Goal: Information Seeking & Learning: Learn about a topic

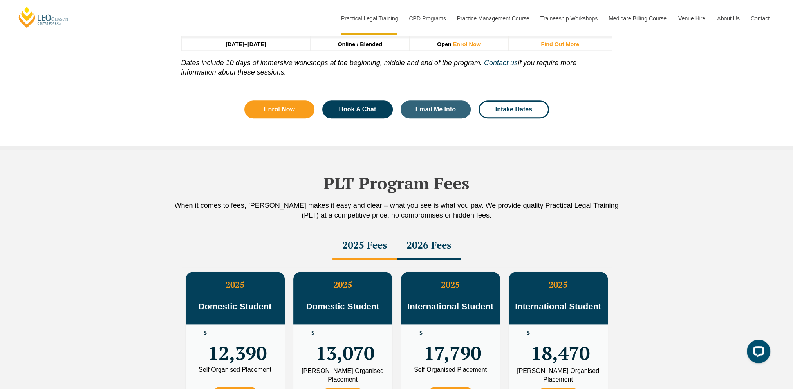
scroll to position [1175, 0]
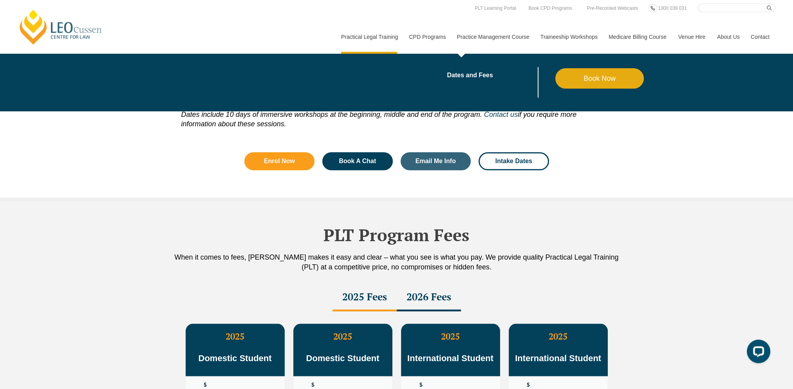
click at [500, 37] on link "Practice Management Course" at bounding box center [492, 37] width 83 height 34
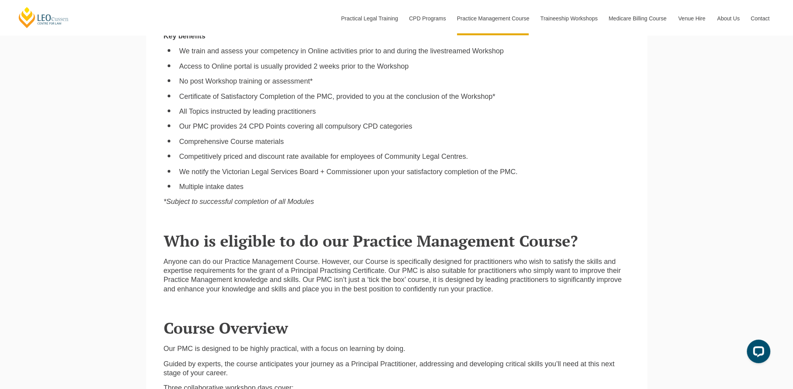
scroll to position [666, 0]
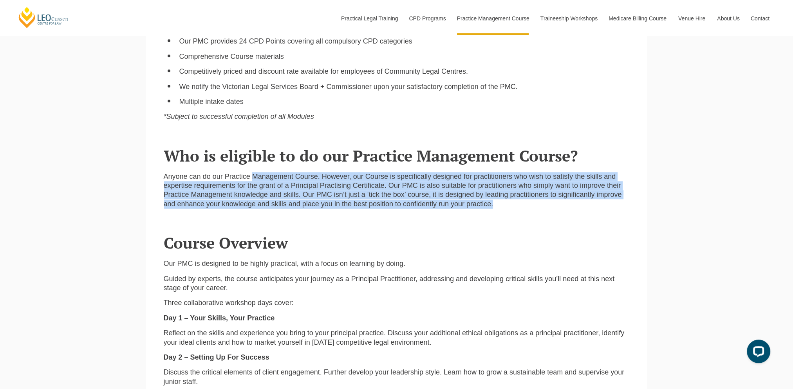
drag, startPoint x: 253, startPoint y: 178, endPoint x: 497, endPoint y: 208, distance: 245.5
click at [497, 208] on p "Anyone can do our Practice Management Course. However, our Course is specifical…" at bounding box center [397, 190] width 466 height 37
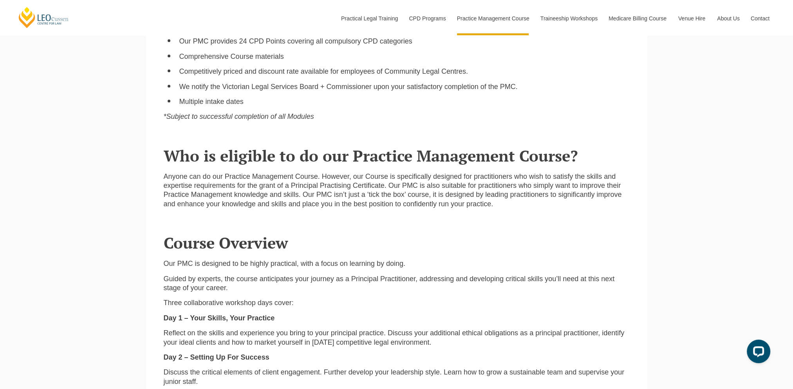
drag, startPoint x: 497, startPoint y: 208, endPoint x: 499, endPoint y: 225, distance: 17.4
click at [499, 225] on header "Course Overview" at bounding box center [397, 232] width 466 height 37
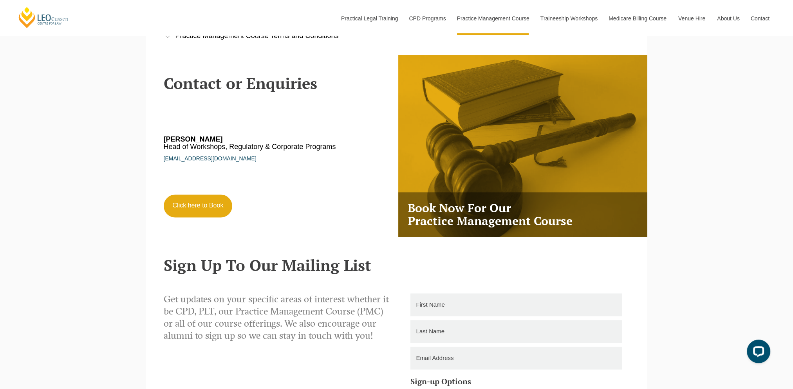
scroll to position [1410, 0]
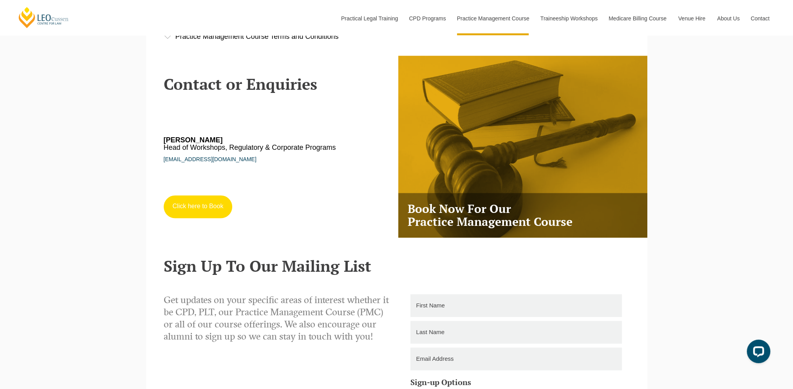
click at [185, 207] on link "Click here to Book" at bounding box center [198, 206] width 69 height 23
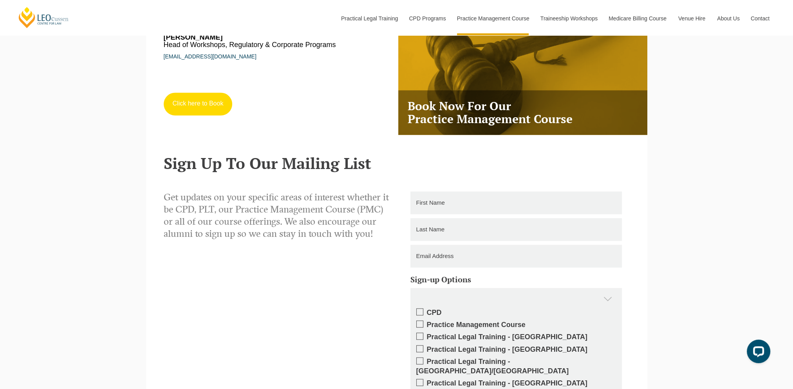
scroll to position [1175, 0]
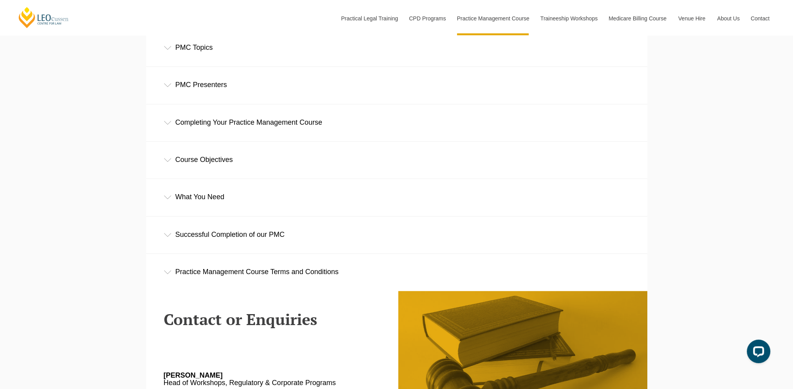
click at [291, 123] on div "Completing Your Practice Management Course" at bounding box center [396, 122] width 501 height 36
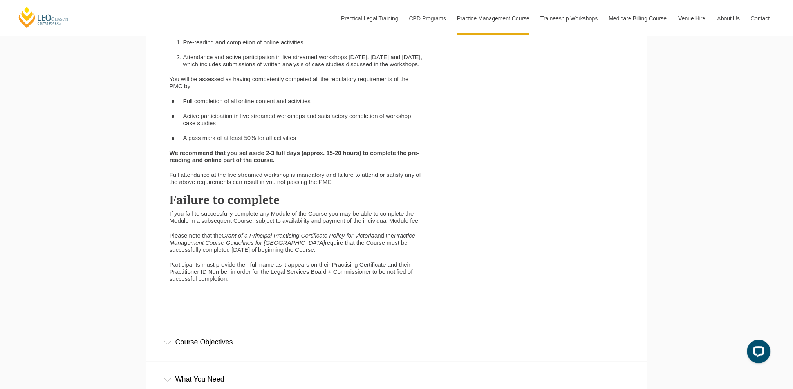
scroll to position [1371, 0]
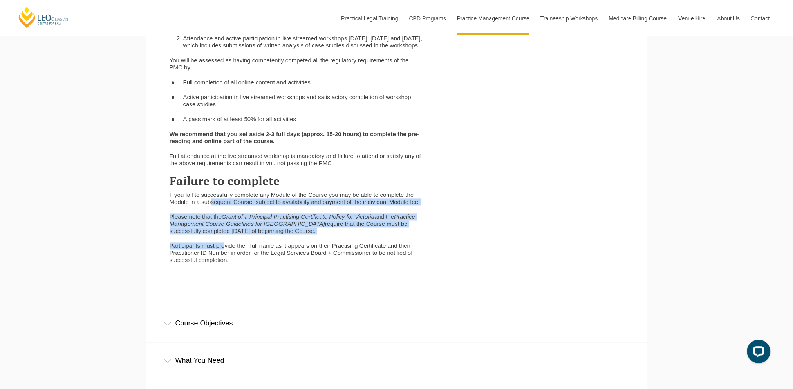
drag, startPoint x: 212, startPoint y: 211, endPoint x: 225, endPoint y: 244, distance: 35.9
click at [225, 244] on div "The Practice Management Course (PMC) consists of eight online learning modules …" at bounding box center [296, 118] width 265 height 305
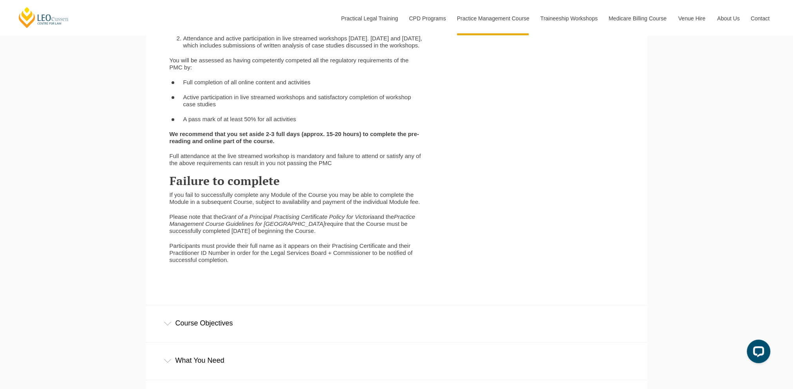
drag, startPoint x: 225, startPoint y: 244, endPoint x: 227, endPoint y: 304, distance: 60.0
click at [227, 304] on div "The Practice Management Course (PMC) consists of eight online learning modules …" at bounding box center [391, 125] width 466 height 360
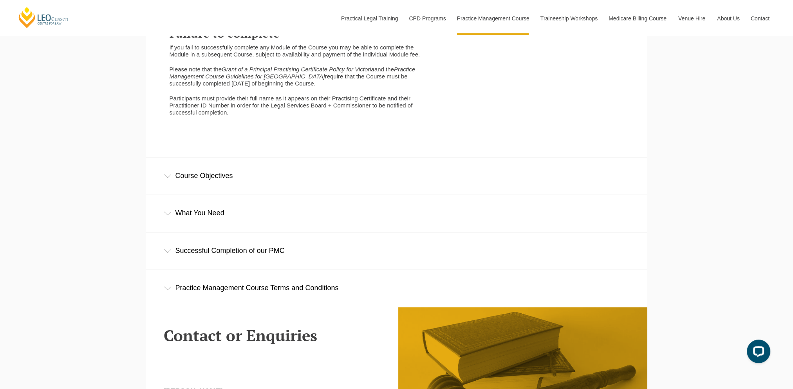
scroll to position [1528, 0]
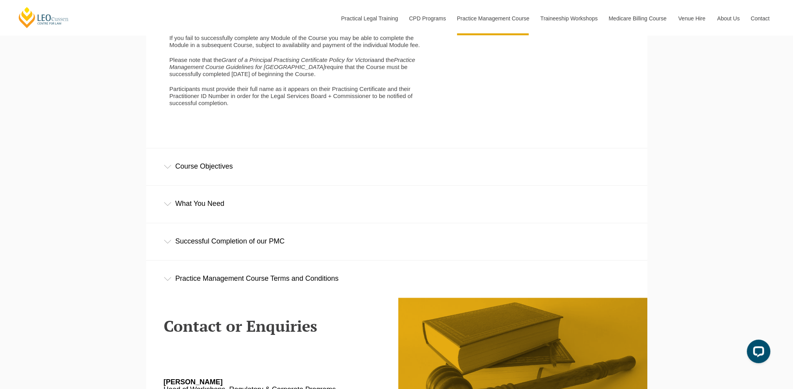
click at [194, 179] on div "Course Objectives" at bounding box center [396, 166] width 501 height 36
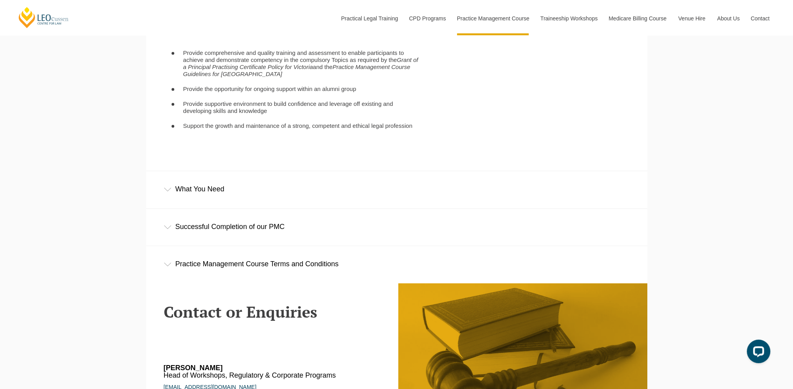
scroll to position [1763, 0]
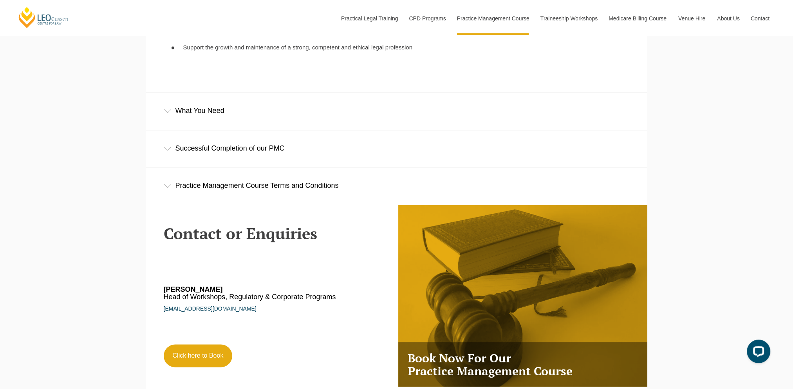
click at [222, 113] on div "What You Need" at bounding box center [396, 110] width 501 height 36
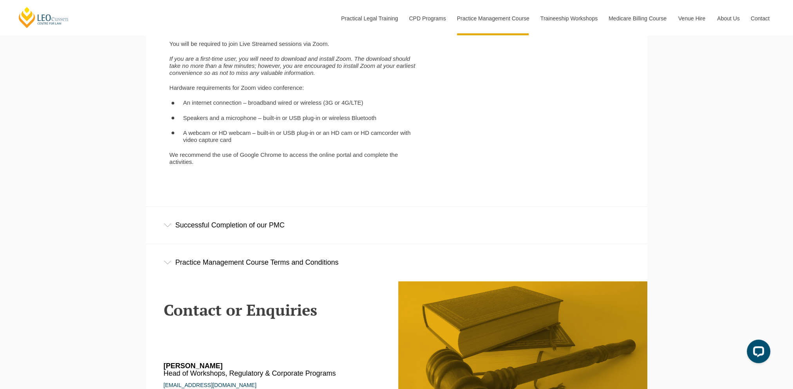
scroll to position [1881, 0]
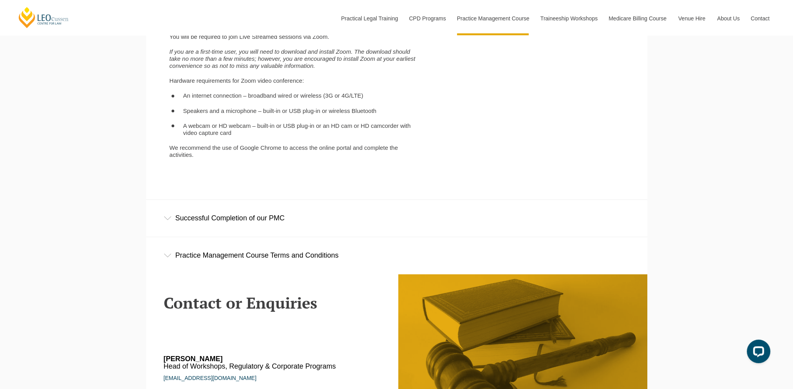
click at [250, 236] on div "Successful Completion of our PMC" at bounding box center [396, 217] width 501 height 36
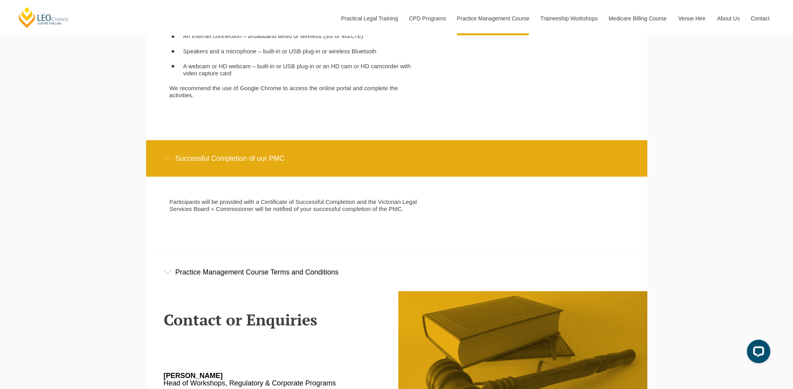
scroll to position [1959, 0]
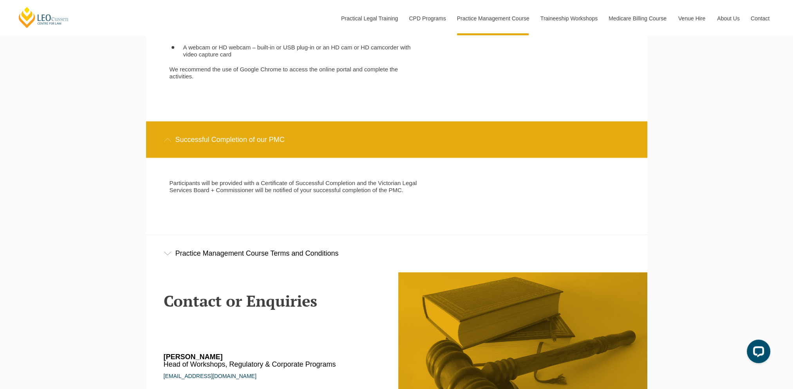
click at [284, 260] on div "Practice Management Course Terms and Conditions" at bounding box center [396, 253] width 501 height 36
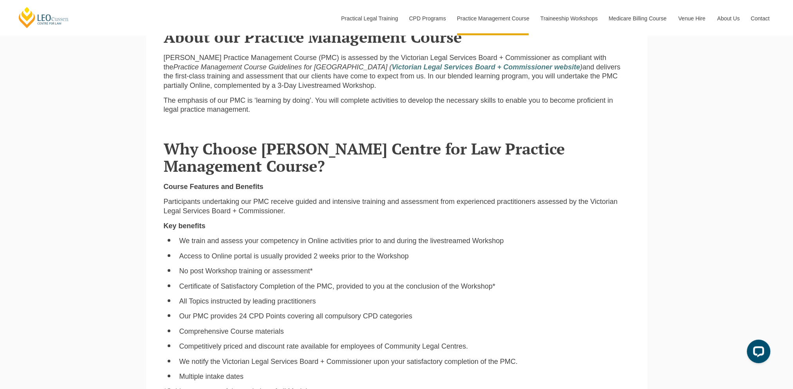
scroll to position [431, 0]
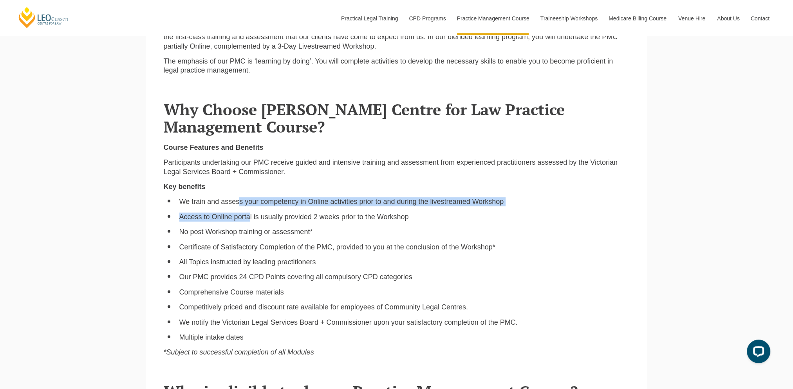
drag, startPoint x: 240, startPoint y: 203, endPoint x: 249, endPoint y: 221, distance: 20.0
click at [249, 221] on ul "We train and assess your competency in Online activities prior to and during th…" at bounding box center [397, 269] width 466 height 145
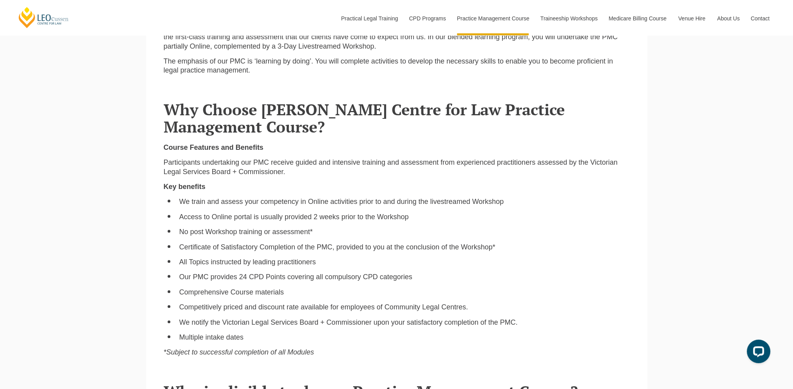
drag, startPoint x: 249, startPoint y: 221, endPoint x: 259, endPoint y: 258, distance: 39.0
click at [259, 258] on ul "We train and assess your competency in Online activities prior to and during th…" at bounding box center [397, 269] width 466 height 145
drag, startPoint x: 208, startPoint y: 218, endPoint x: 243, endPoint y: 227, distance: 36.0
click at [243, 227] on ul "We train and assess your competency in Online activities prior to and during th…" at bounding box center [397, 269] width 466 height 145
drag, startPoint x: 243, startPoint y: 227, endPoint x: 253, endPoint y: 269, distance: 43.0
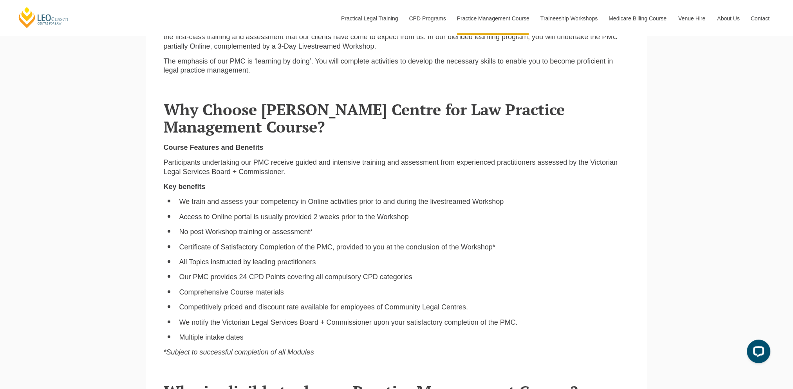
click at [253, 269] on ul "We train and assess your competency in Online activities prior to and during th…" at bounding box center [397, 269] width 466 height 145
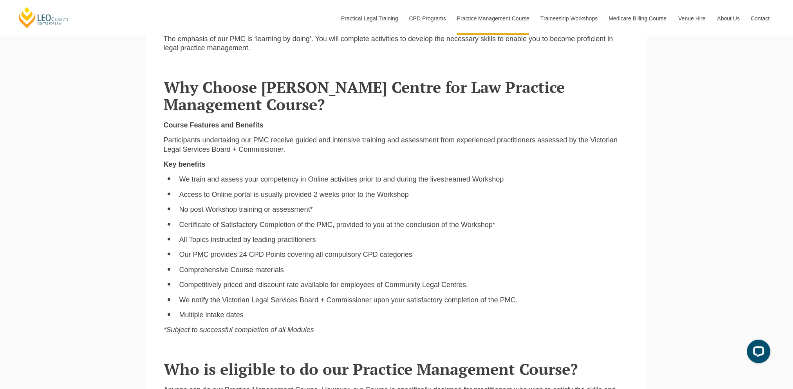
scroll to position [470, 0]
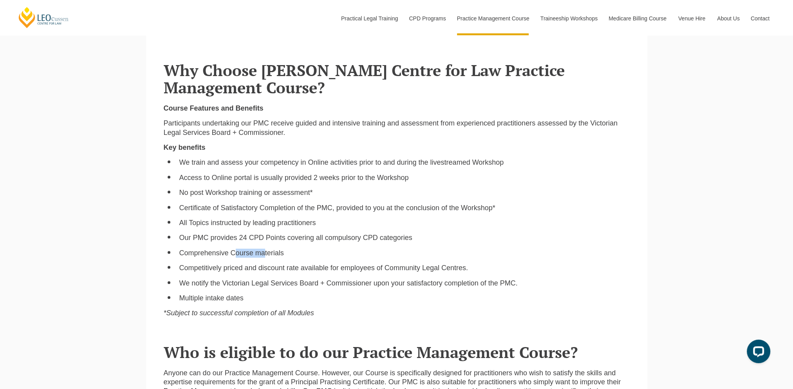
drag, startPoint x: 235, startPoint y: 244, endPoint x: 264, endPoint y: 247, distance: 29.1
click at [264, 247] on ul "We train and assess your competency in Online activities prior to and during th…" at bounding box center [397, 230] width 466 height 145
drag, startPoint x: 264, startPoint y: 247, endPoint x: 276, endPoint y: 292, distance: 46.7
click at [276, 292] on ul "We train and assess your competency in Online activities prior to and during th…" at bounding box center [397, 230] width 466 height 145
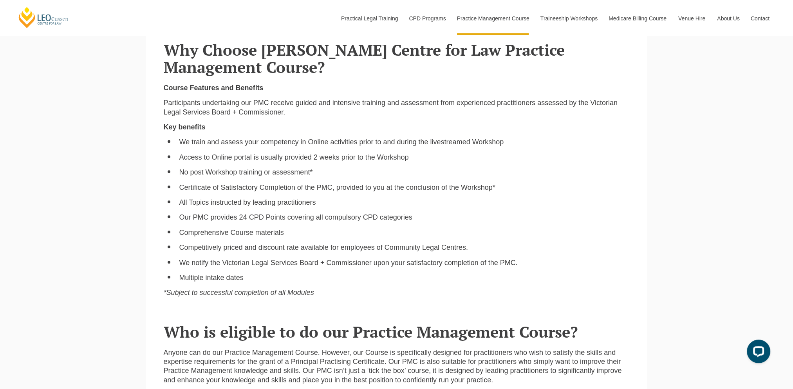
scroll to position [509, 0]
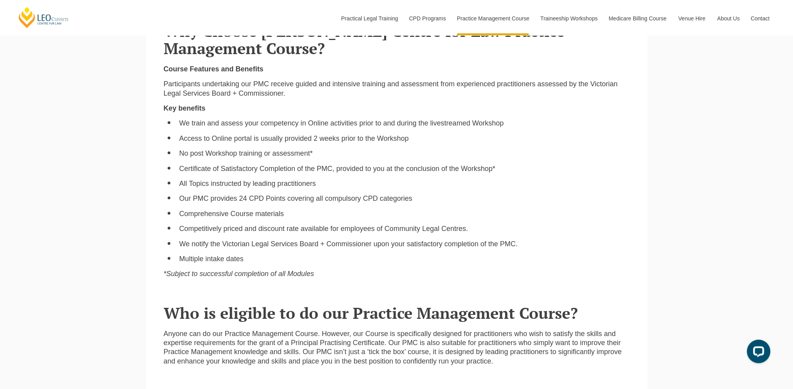
click at [276, 292] on header "Who is eligible to do our Practice Management Course?" at bounding box center [397, 302] width 466 height 37
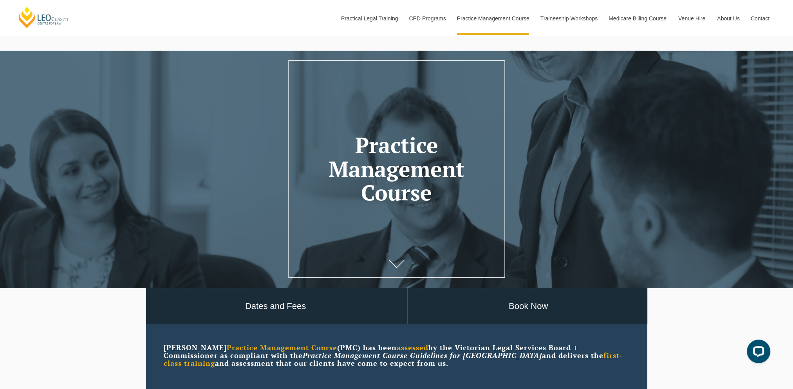
scroll to position [0, 0]
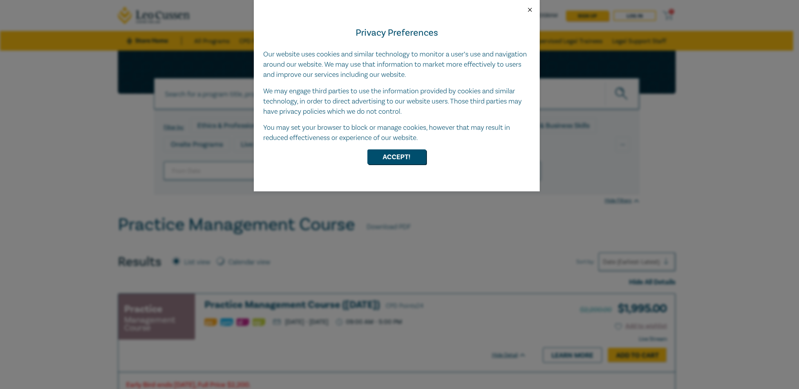
click at [532, 10] on button "Close" at bounding box center [530, 9] width 7 height 7
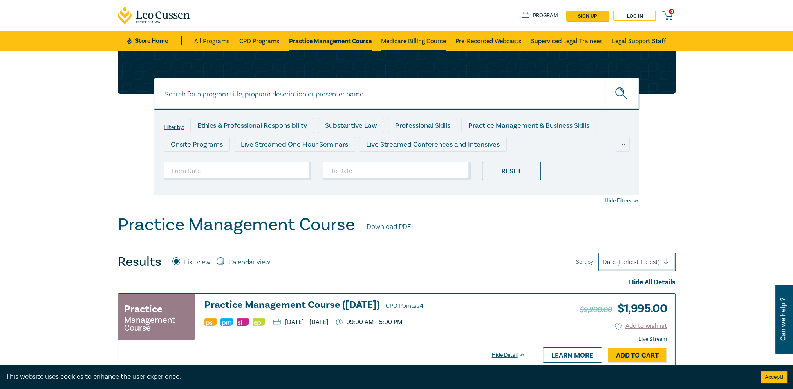
click at [431, 41] on link "Medicare Billing Course" at bounding box center [413, 41] width 65 height 20
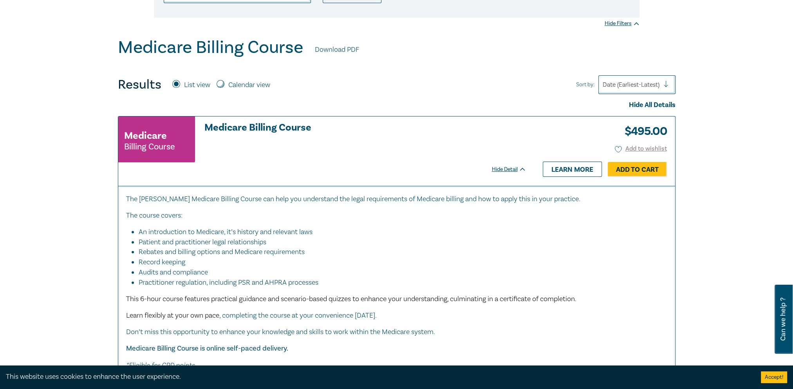
scroll to position [274, 0]
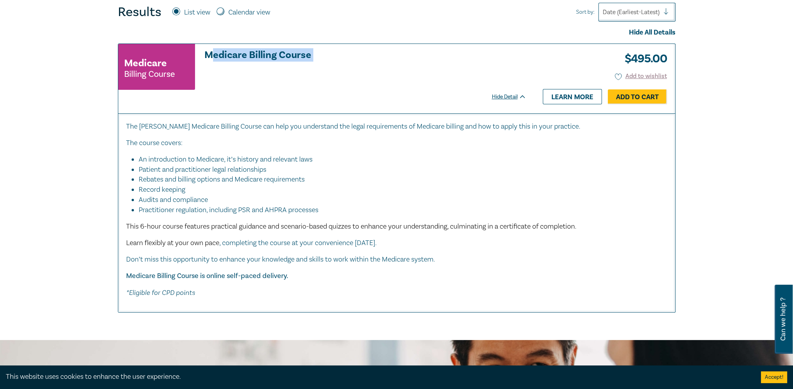
drag, startPoint x: 217, startPoint y: 93, endPoint x: 221, endPoint y: 106, distance: 13.6
click at [221, 106] on div "Medicare Billing Course Medicare Billing Course $ 495.00 Add to wishlist Learn …" at bounding box center [326, 78] width 416 height 69
drag, startPoint x: 221, startPoint y: 106, endPoint x: 181, endPoint y: 118, distance: 41.8
click at [181, 118] on div "The Leo Cussen Medicare Billing Course can help you understand the legal requir…" at bounding box center [396, 212] width 557 height 199
click at [273, 54] on h3 "Medicare Billing Course" at bounding box center [366, 55] width 322 height 11
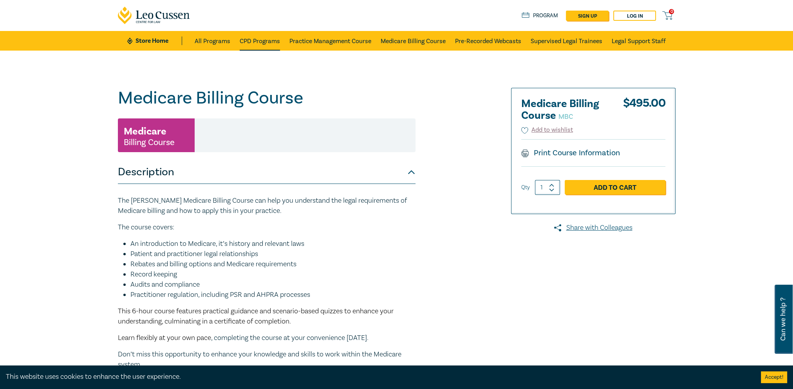
click at [262, 36] on link "CPD Programs" at bounding box center [260, 41] width 40 height 20
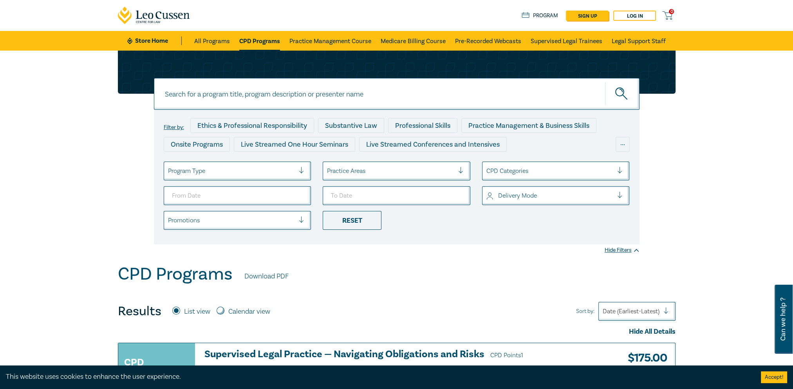
click at [156, 15] on icon at bounding box center [159, 14] width 6 height 7
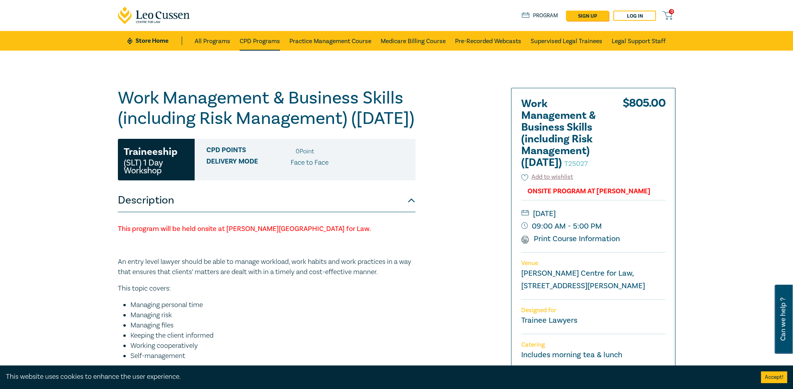
click at [258, 39] on link "CPD Programs" at bounding box center [260, 41] width 40 height 20
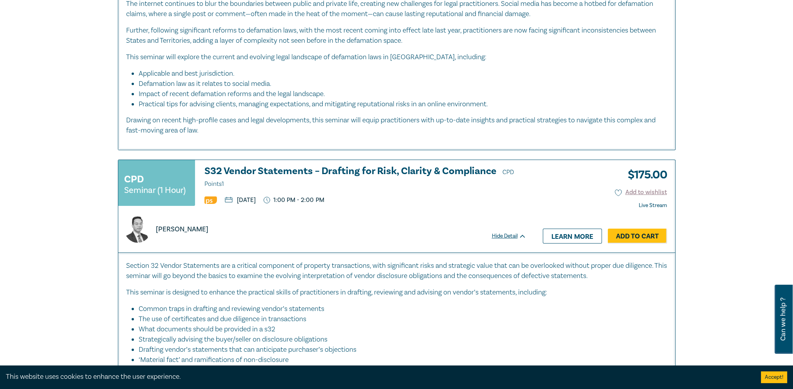
scroll to position [3800, 0]
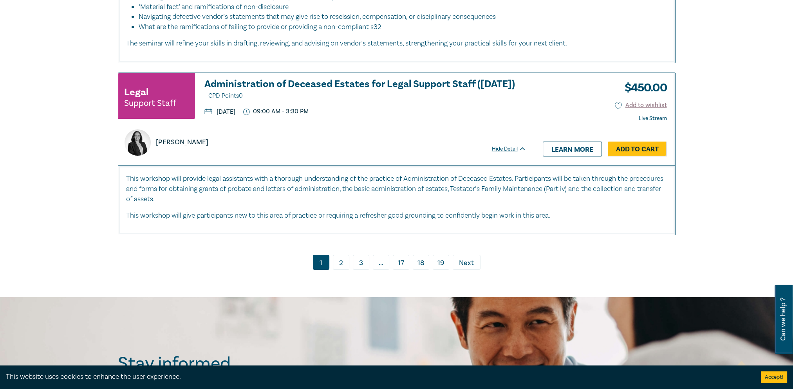
click at [340, 255] on link "2" at bounding box center [341, 262] width 16 height 15
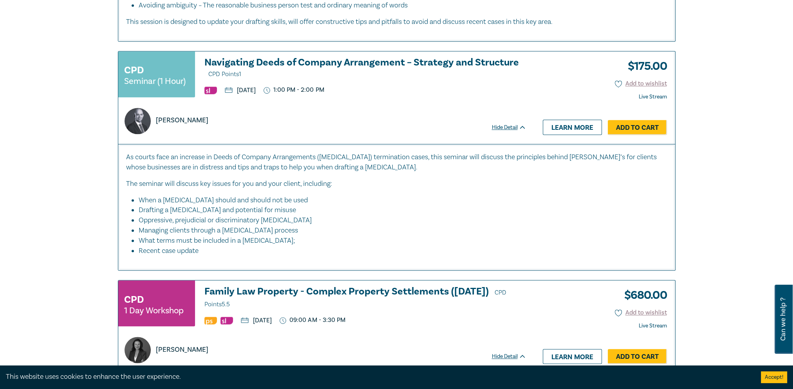
scroll to position [979, 0]
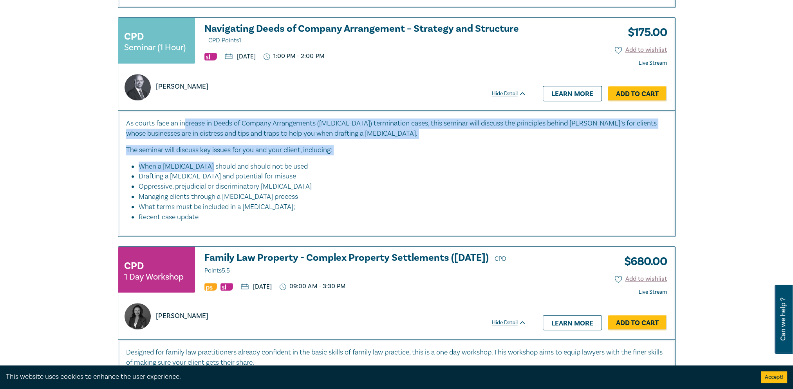
drag, startPoint x: 187, startPoint y: 116, endPoint x: 213, endPoint y: 159, distance: 50.4
click at [213, 159] on div "As courts face an increase in Deeds of Company Arrangements ([MEDICAL_DATA]) te…" at bounding box center [396, 173] width 557 height 126
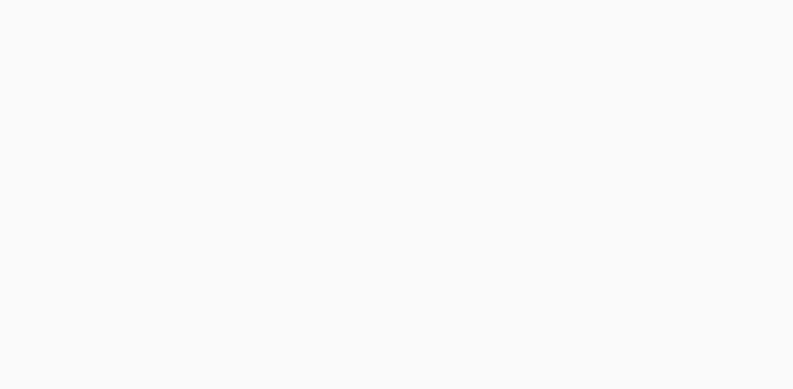
scroll to position [1175, 0]
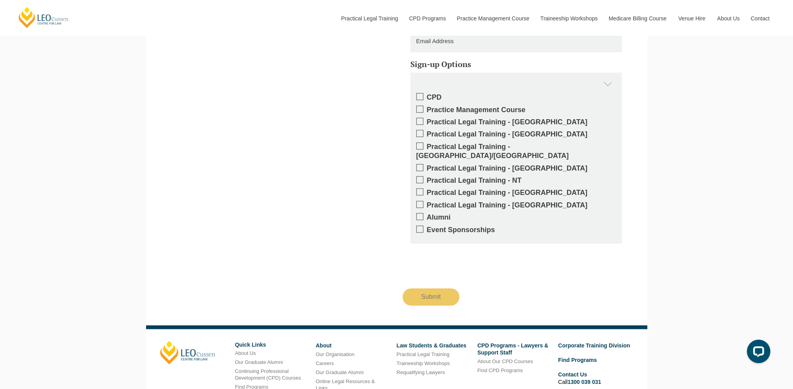
scroll to position [1464, 0]
